Goal: Check status: Check status

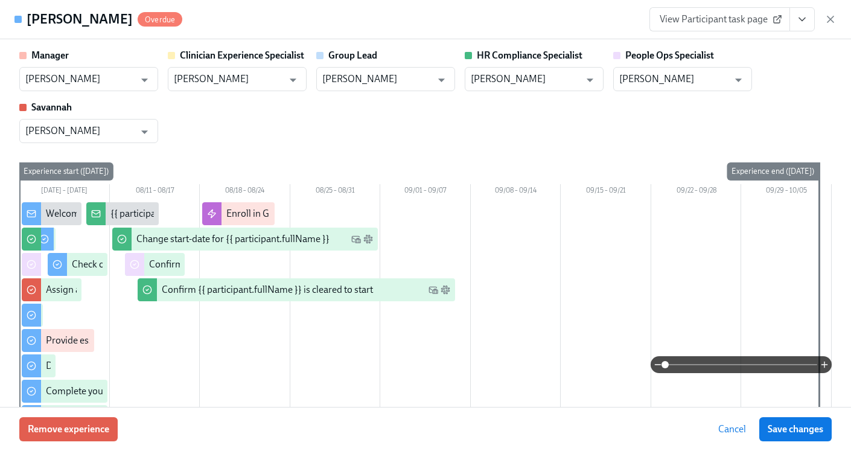
scroll to position [0, 16730]
click at [831, 23] on icon "button" at bounding box center [831, 19] width 12 height 12
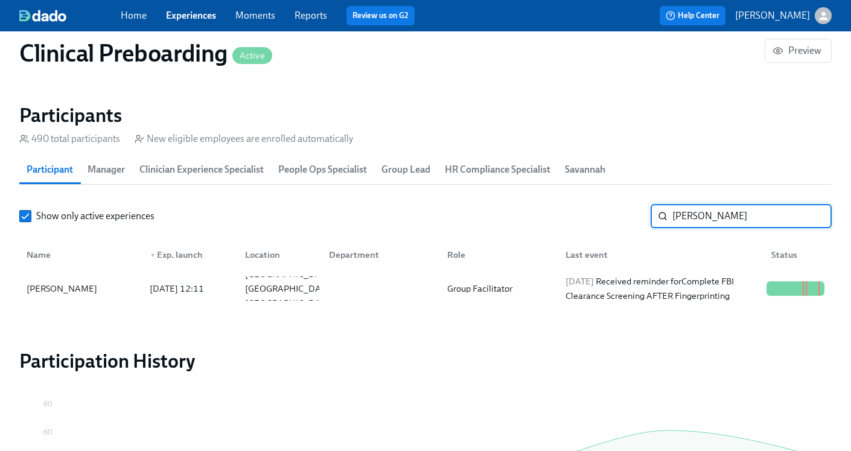
drag, startPoint x: 714, startPoint y: 222, endPoint x: 555, endPoint y: 216, distance: 159.5
click at [555, 216] on div "Show only active experiences [PERSON_NAME] ​" at bounding box center [425, 216] width 813 height 24
type input "[PERSON_NAME]"
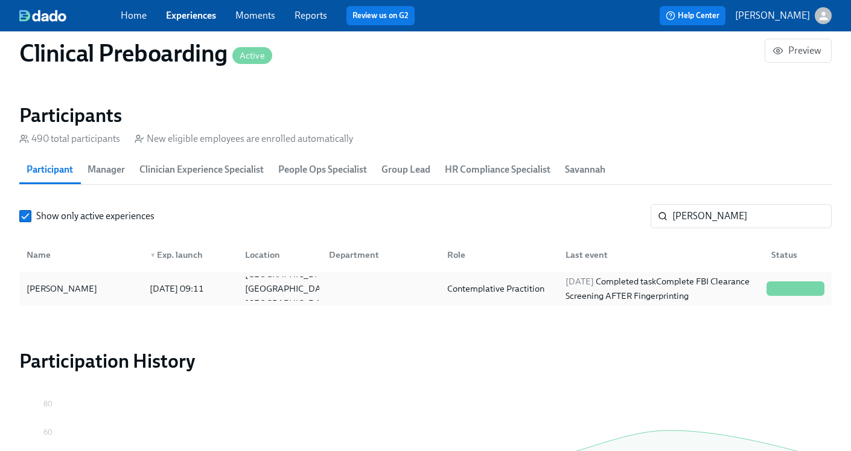
click at [612, 293] on div "[DATE] Completed task Complete FBI Clearance Screening AFTER Fingerprinting" at bounding box center [661, 288] width 201 height 29
